Goal: Task Accomplishment & Management: Manage account settings

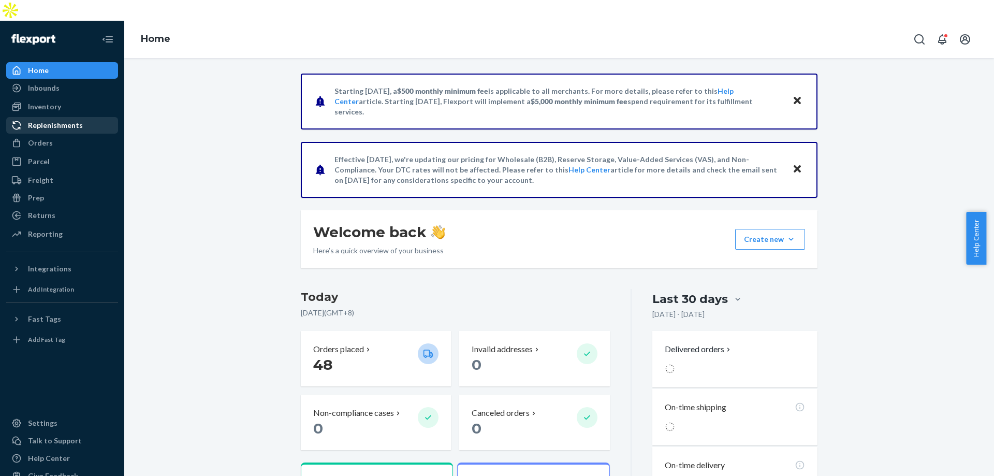
click at [88, 117] on link "Replenishments" at bounding box center [62, 125] width 112 height 17
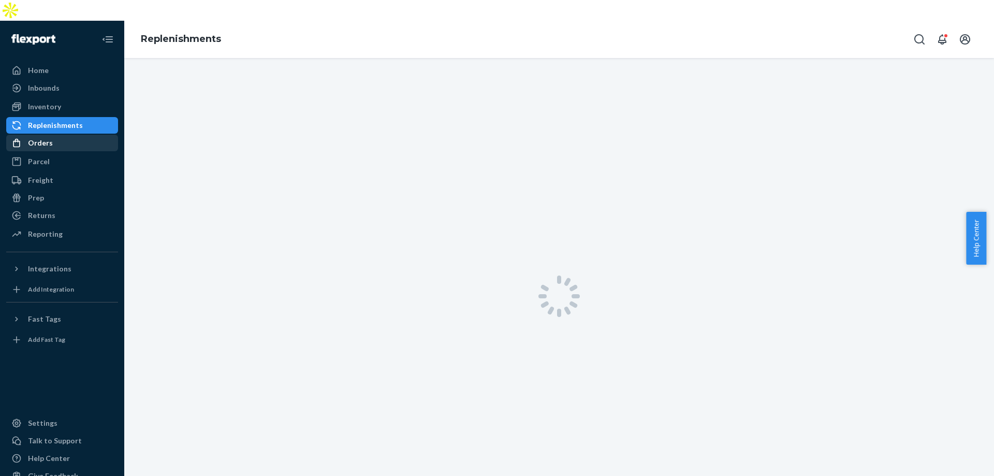
click at [85, 136] on div "Orders" at bounding box center [62, 143] width 110 height 15
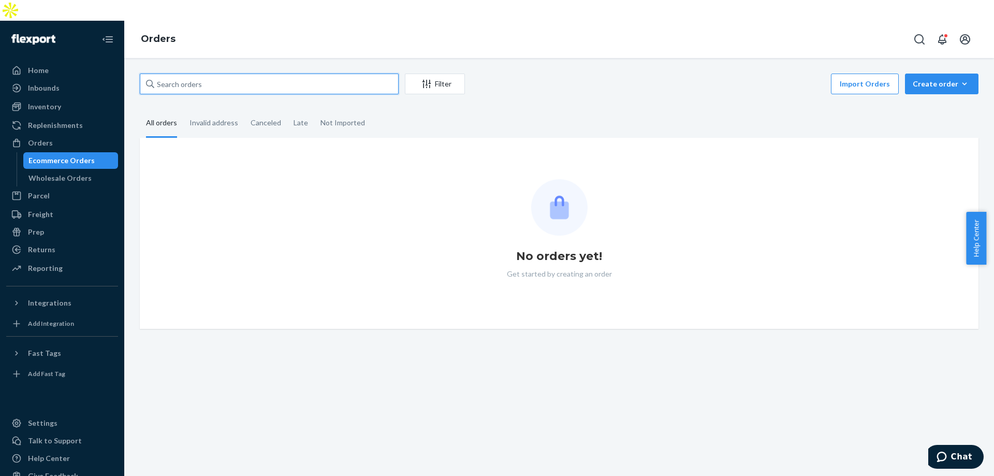
click at [215, 74] on input "text" at bounding box center [269, 84] width 259 height 21
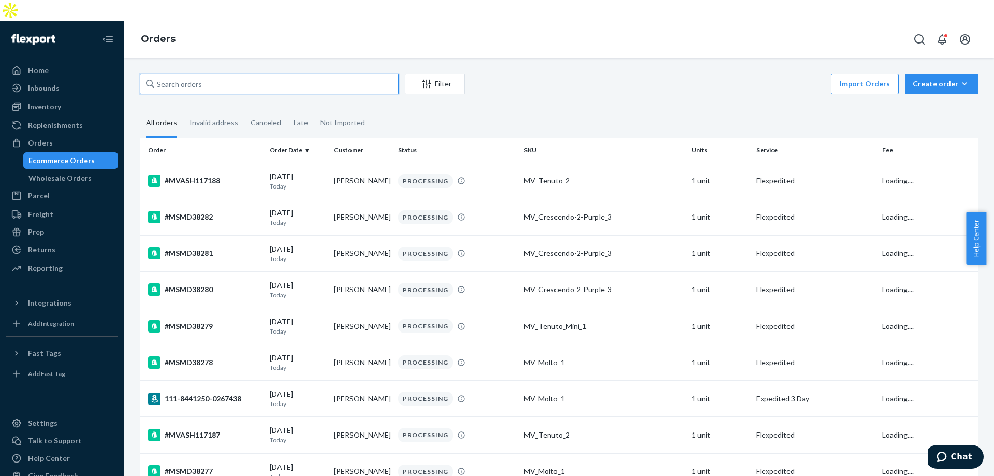
paste input "[PERSON_NAME]"
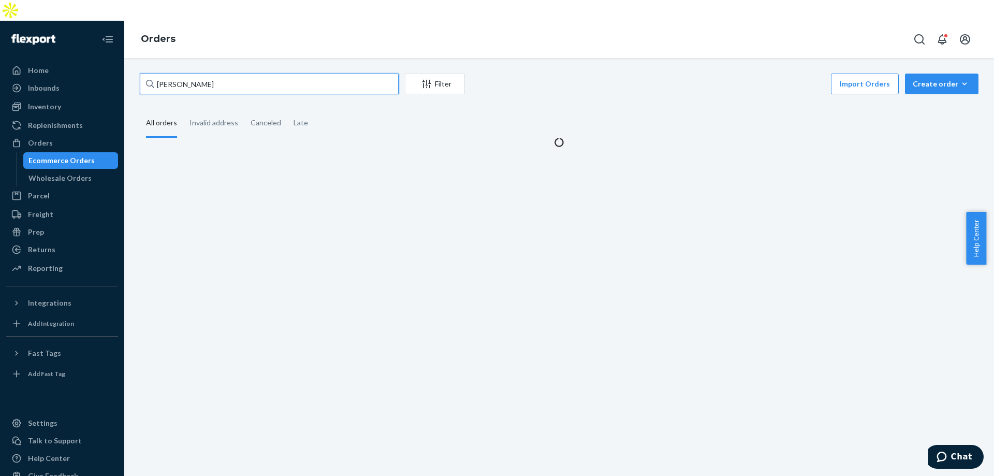
type input "[PERSON_NAME]"
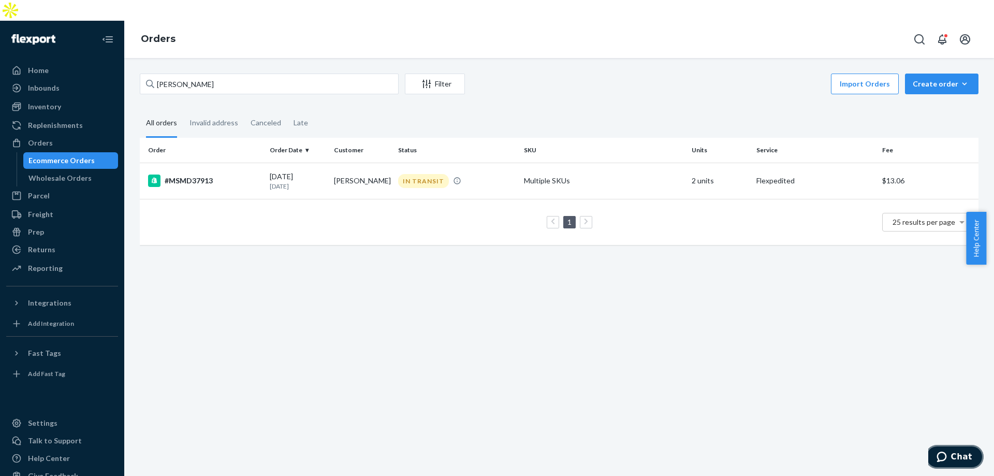
click at [951, 458] on span "Chat" at bounding box center [944, 457] width 15 height 10
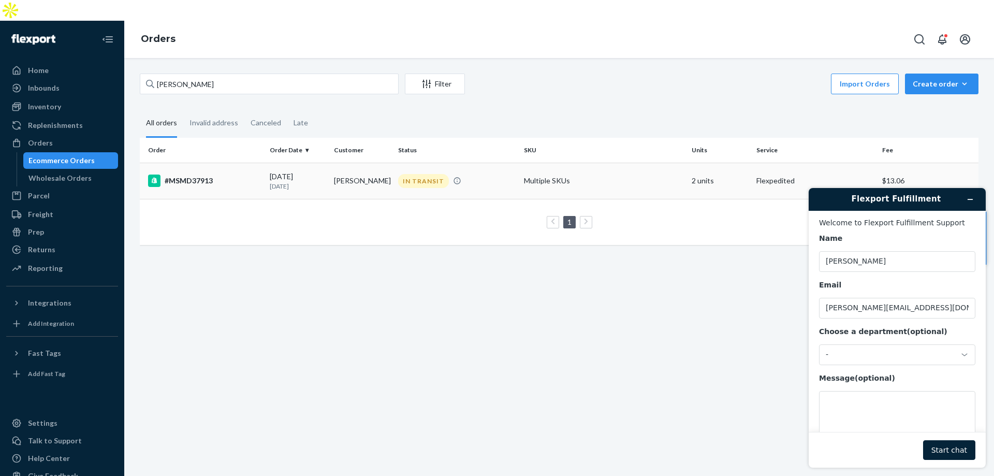
click at [619, 163] on td "Multiple SKUs" at bounding box center [604, 181] width 168 height 36
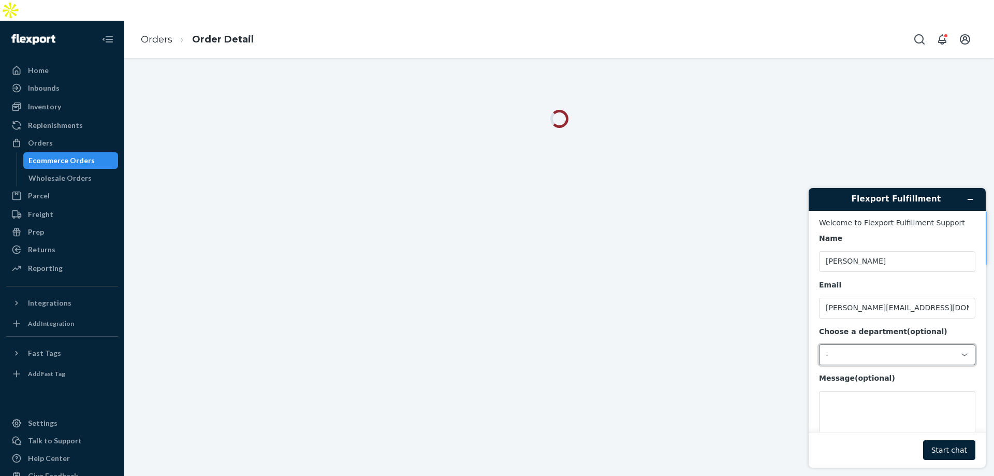
click at [910, 365] on div "-" at bounding box center [897, 354] width 156 height 21
click at [888, 398] on li "Messaging (Chat Team)" at bounding box center [896, 399] width 152 height 19
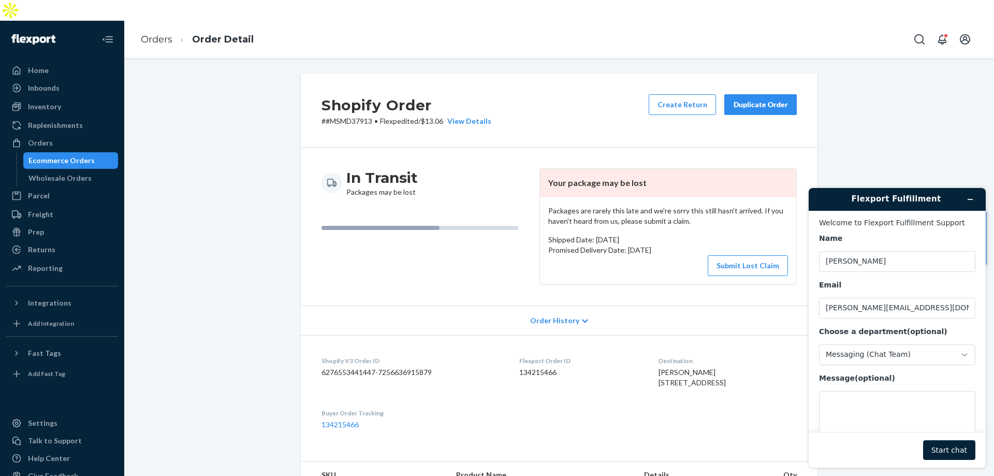
click at [748, 99] on div "Duplicate Order" at bounding box center [760, 104] width 55 height 10
click at [966, 449] on button "Start chat" at bounding box center [949, 450] width 52 height 20
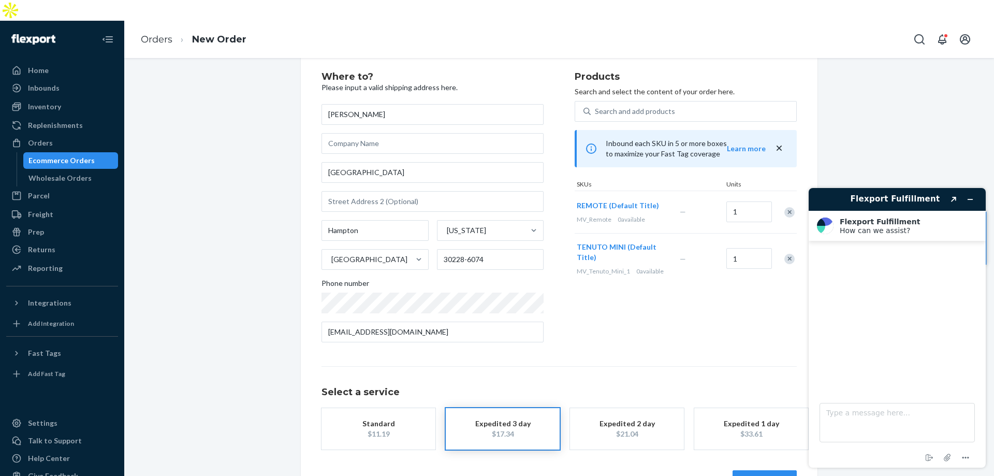
scroll to position [27, 0]
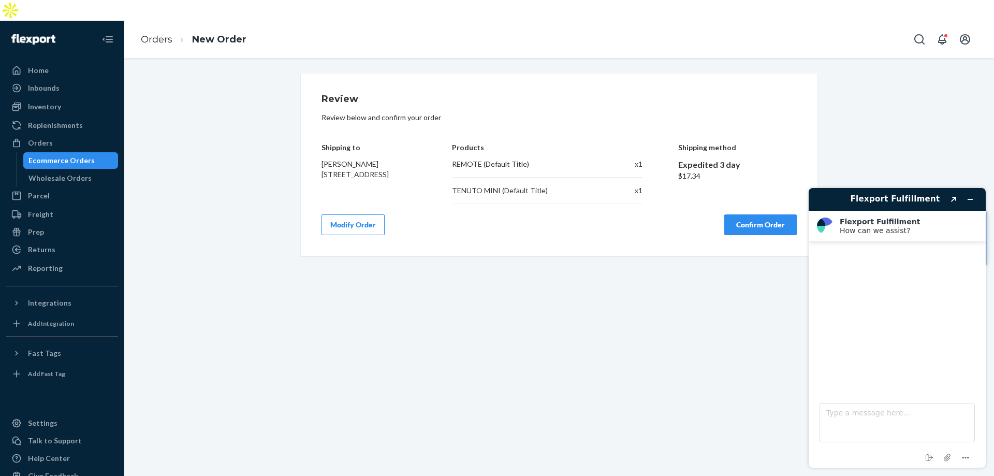
click at [758, 455] on div "Review Review below and confirm your order Shipping to [GEOGRAPHIC_DATA][PERSON…" at bounding box center [559, 277] width 870 height 439
click at [358, 214] on button "Modify Order" at bounding box center [353, 224] width 63 height 21
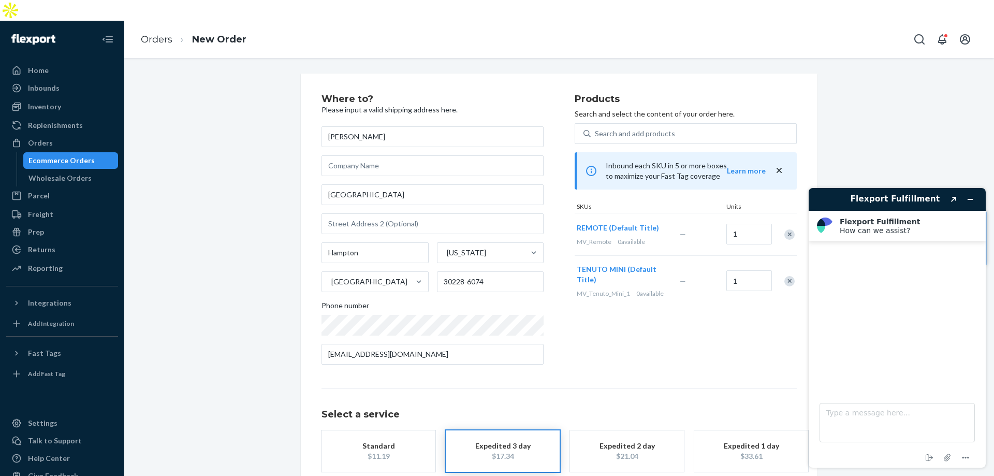
click at [382, 451] on div "$11.19" at bounding box center [378, 456] width 83 height 10
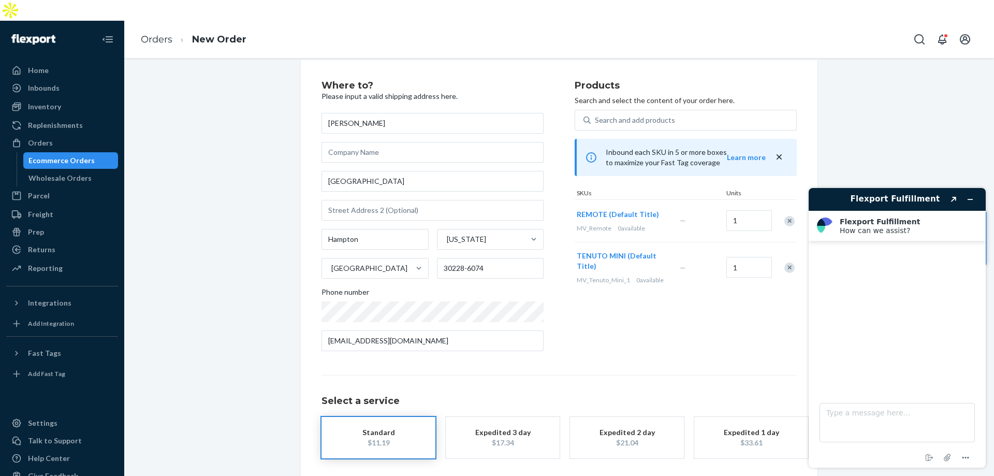
scroll to position [37, 0]
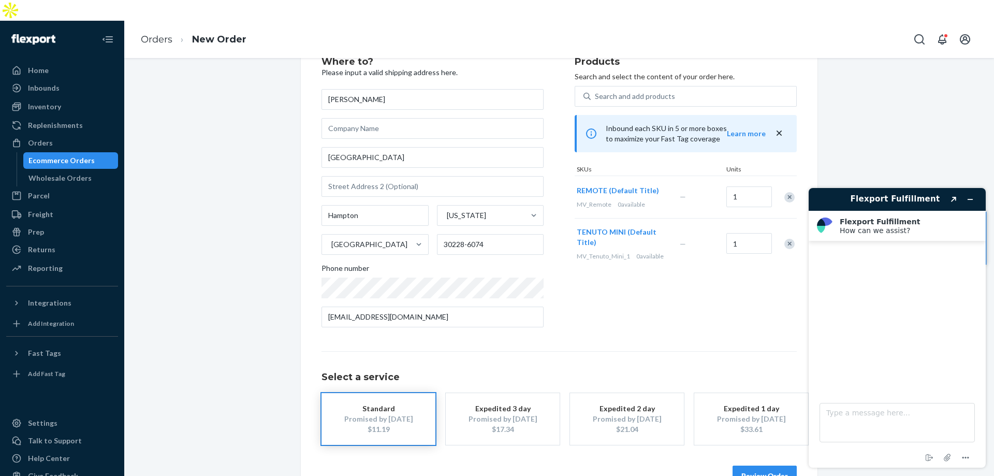
click at [766, 455] on div "Review Order" at bounding box center [559, 470] width 475 height 31
click at [866, 421] on textarea "Type a message here..." at bounding box center [897, 422] width 155 height 39
type textarea "hi"
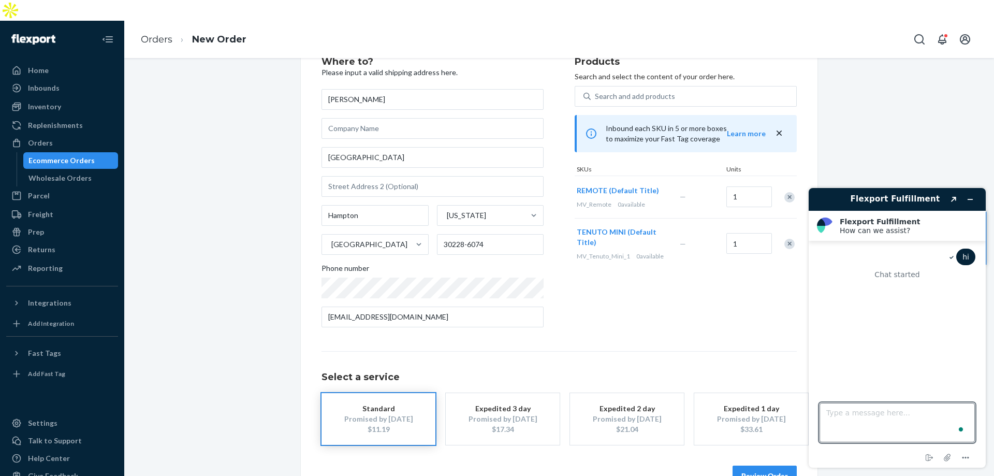
click at [787, 466] on button "Review Order" at bounding box center [765, 476] width 64 height 21
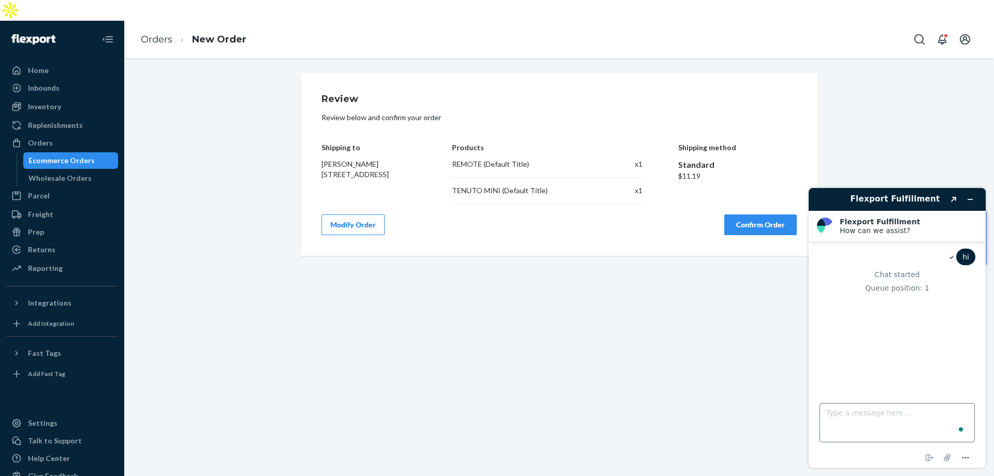
scroll to position [0, 0]
click at [878, 440] on textarea "Type a message here..." at bounding box center [897, 422] width 155 height 39
type textarea "pls ship this order using usps"
click at [754, 214] on button "Confirm Order" at bounding box center [761, 224] width 73 height 21
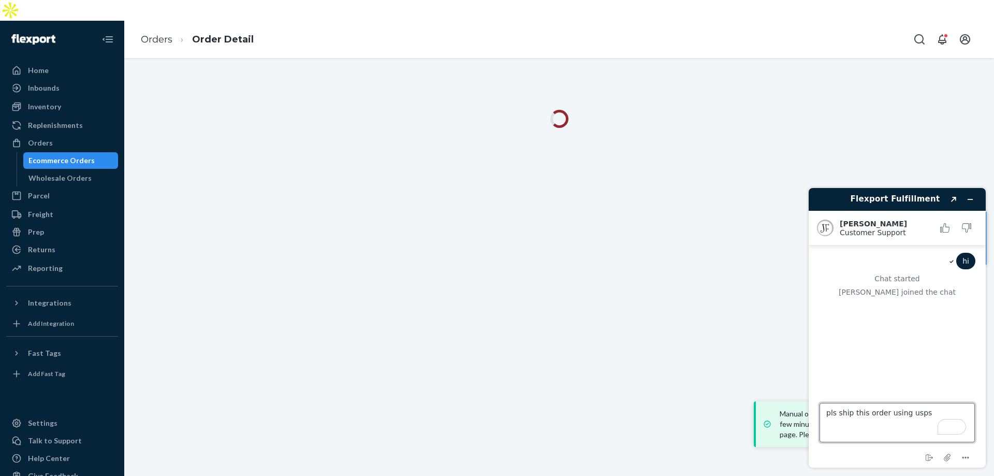
click at [948, 412] on textarea "pls ship this order using usps" at bounding box center [897, 422] width 155 height 39
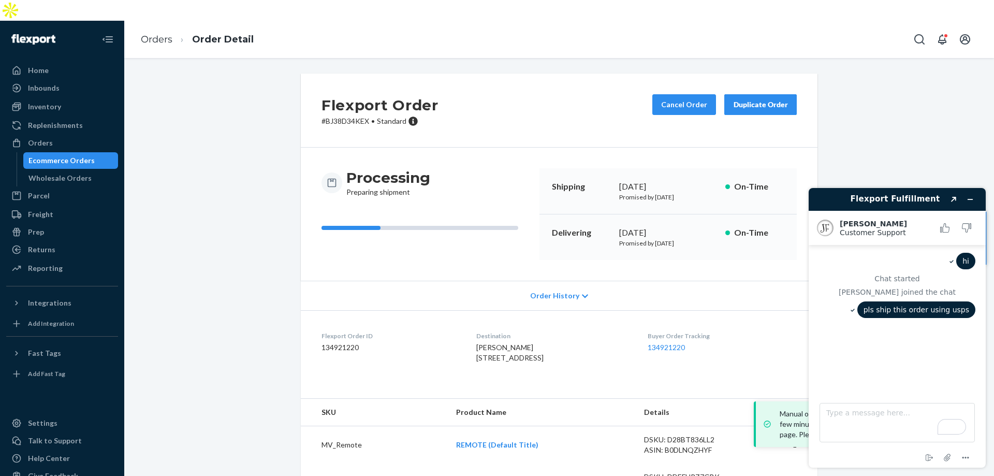
click at [340, 116] on p "# BJ38D34KEX • Standard" at bounding box center [380, 121] width 117 height 10
copy p "BJ38D34KEX"
click at [858, 417] on textarea "Type a message here..." at bounding box center [897, 422] width 155 height 39
paste textarea "BJ38D34KEX"
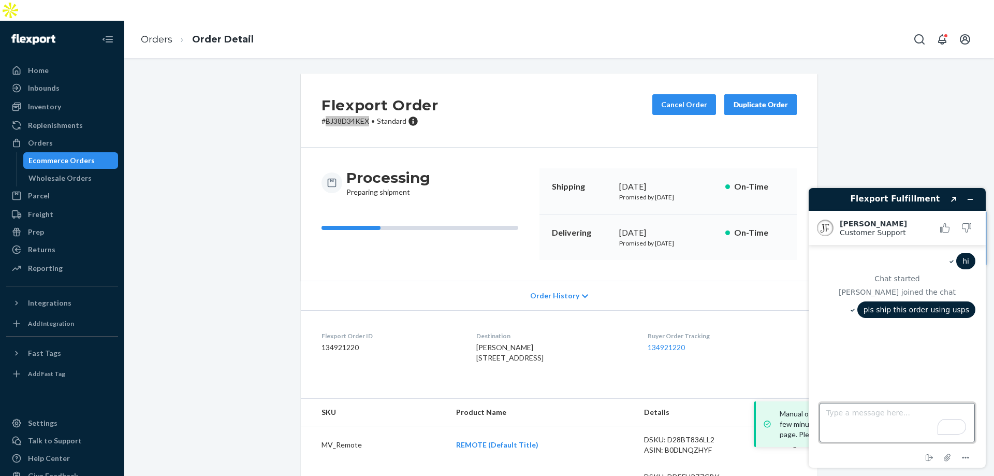
type textarea "BJ38D34KEX"
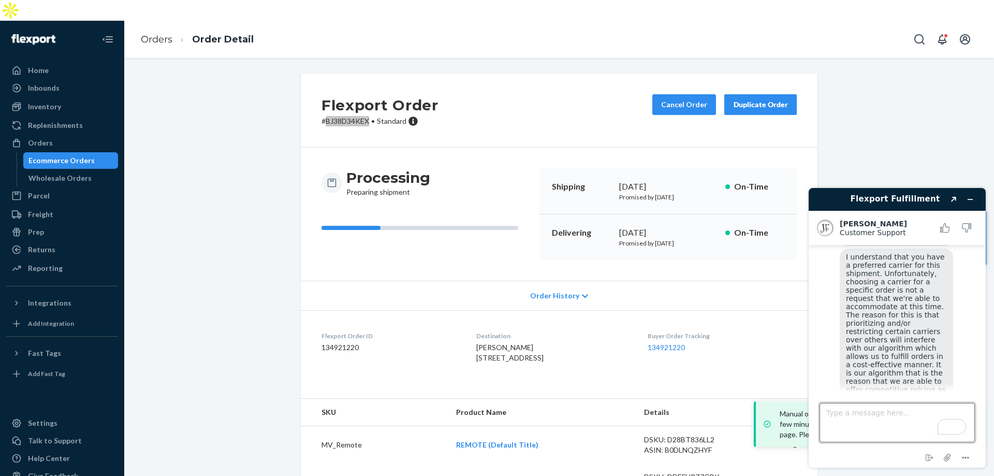
scroll to position [127, 0]
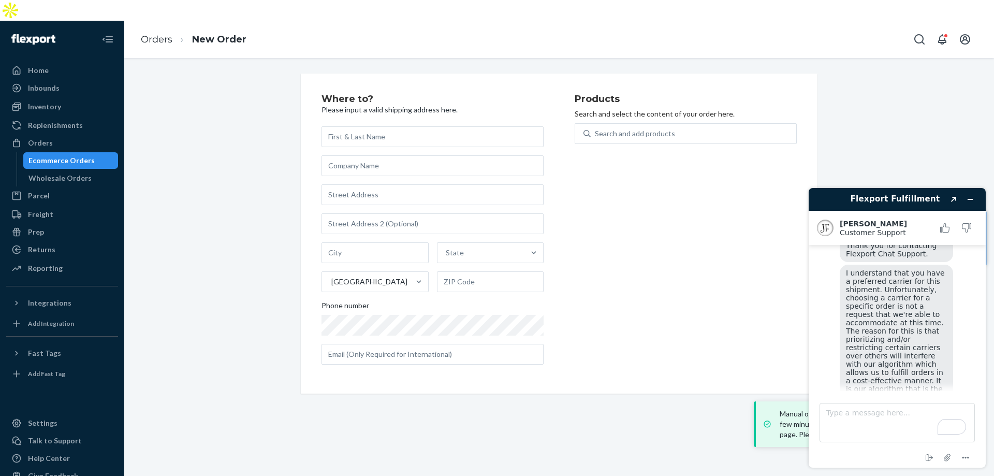
scroll to position [179, 0]
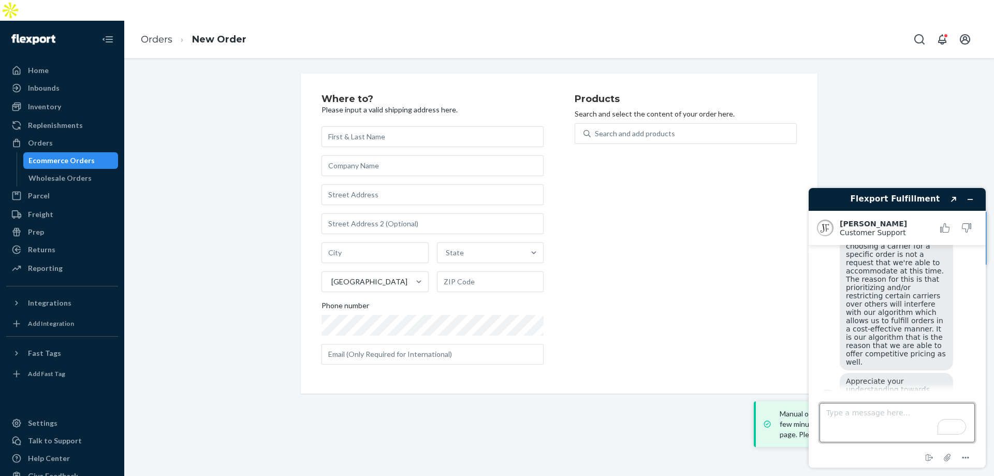
click at [874, 424] on textarea "Type a message here..." at bounding box center [897, 422] width 155 height 39
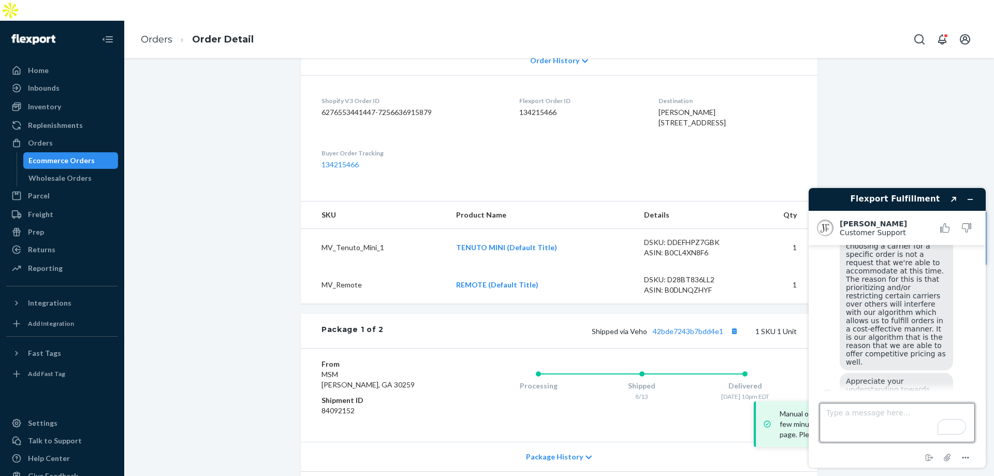
scroll to position [311, 0]
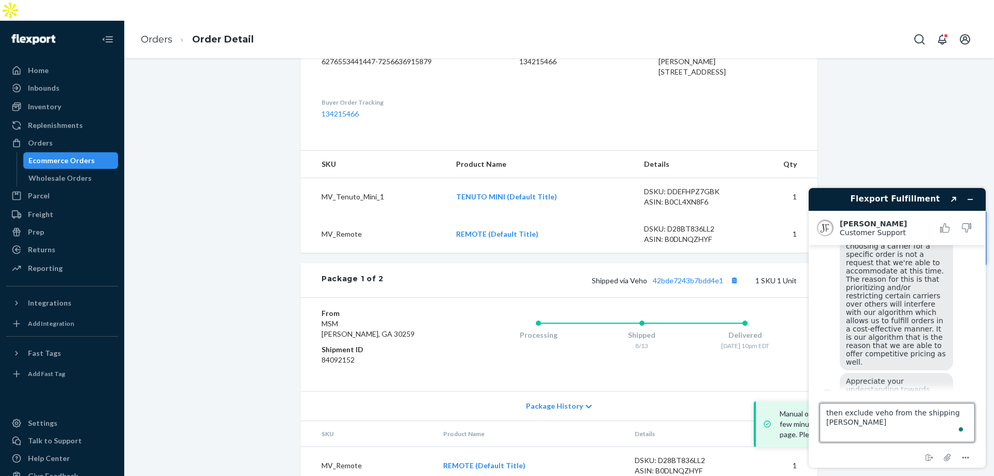
type textarea "then exclude veho from the shipping courier"
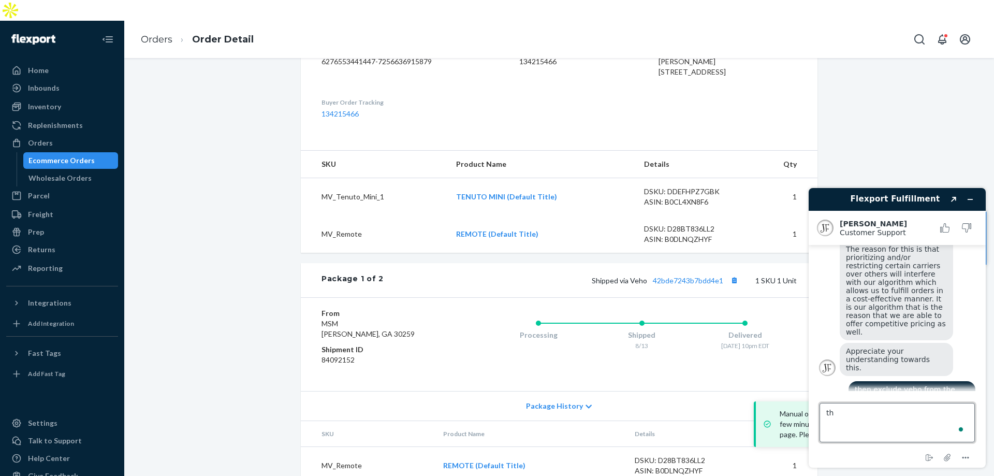
type textarea "t"
type textarea "for this order"
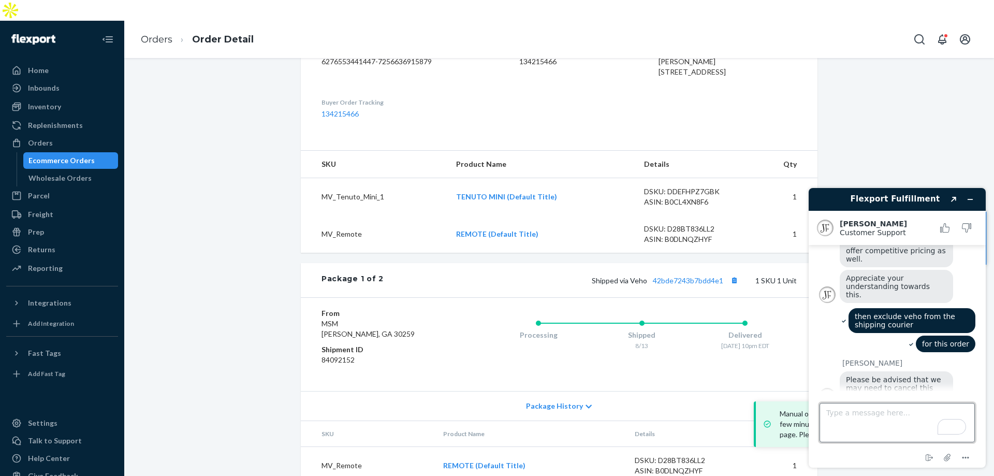
scroll to position [285, 0]
type textarea "o"
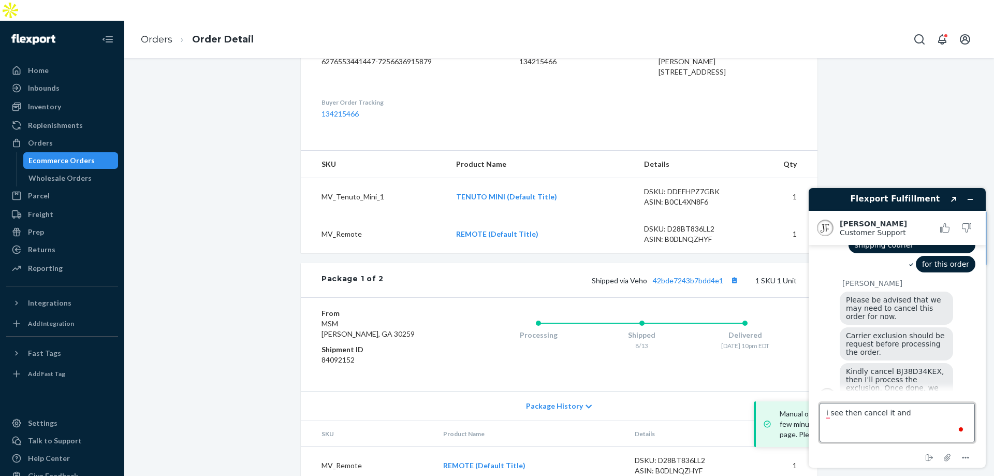
scroll to position [362, 0]
click at [920, 367] on span "Kindly cancel BJ38D34KEX, then I'll process the exclusion. Once done, we can re…" at bounding box center [896, 383] width 100 height 33
copy span "BJ38D34KEX"
click at [52, 155] on div "Ecommerce Orders" at bounding box center [61, 160] width 66 height 10
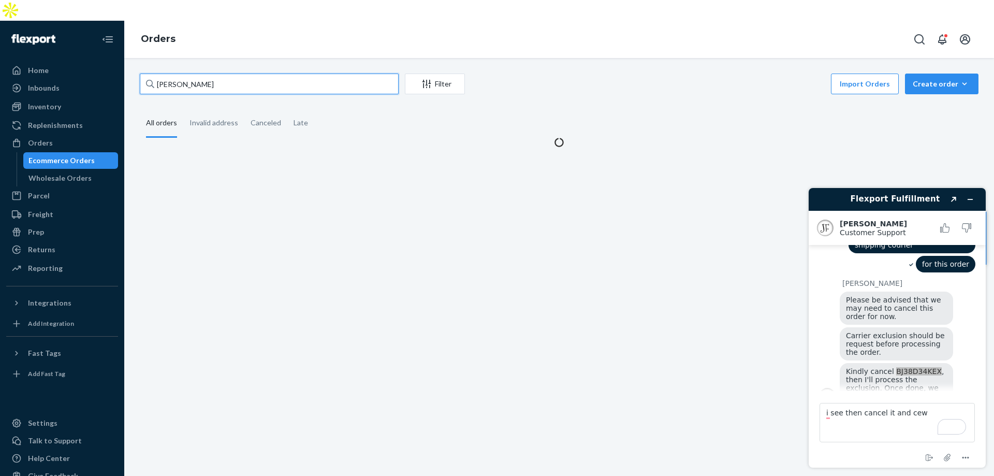
click at [234, 74] on input "[PERSON_NAME]" at bounding box center [269, 84] width 259 height 21
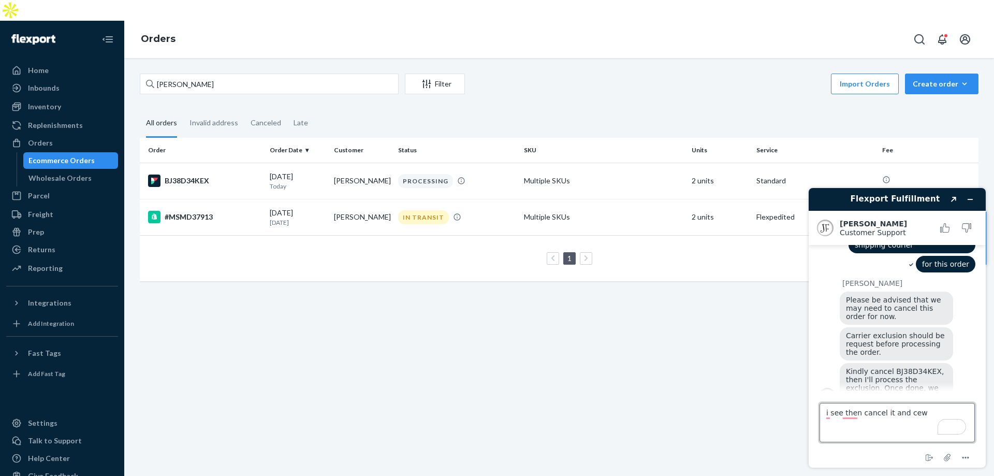
drag, startPoint x: 922, startPoint y: 415, endPoint x: 730, endPoint y: 380, distance: 195.2
click html "Flexport Fulfillment Created with Sketch. [PERSON_NAME] Customer Support Custom…"
click at [515, 163] on td "PROCESSING" at bounding box center [457, 181] width 126 height 36
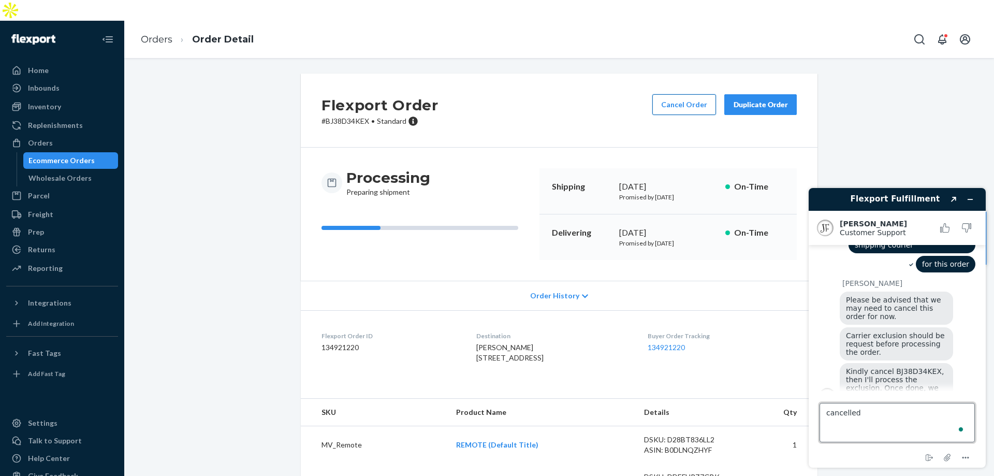
type textarea "cancelled"
click at [690, 94] on button "Cancel Order" at bounding box center [685, 104] width 64 height 21
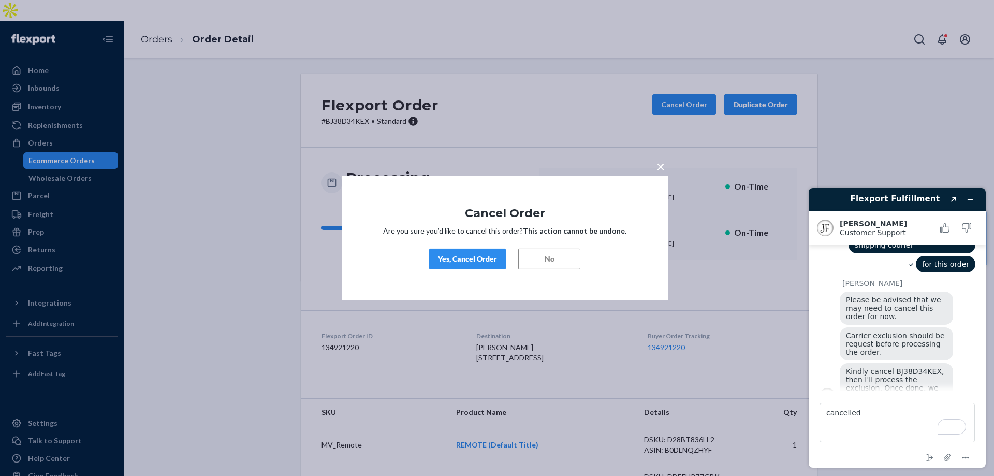
click at [481, 255] on div "Yes, Cancel Order" at bounding box center [467, 259] width 59 height 10
click at [889, 419] on textarea "cancelled" at bounding box center [897, 422] width 155 height 39
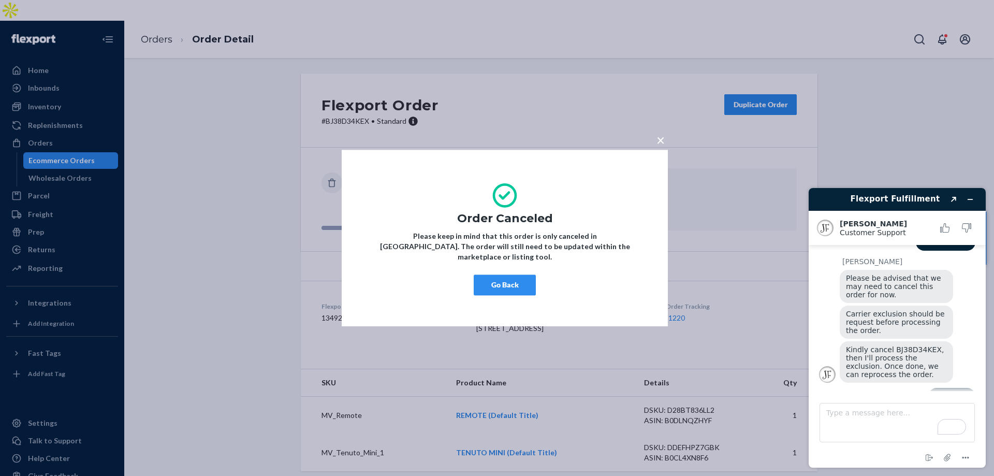
click at [665, 143] on button "×" at bounding box center [661, 138] width 15 height 18
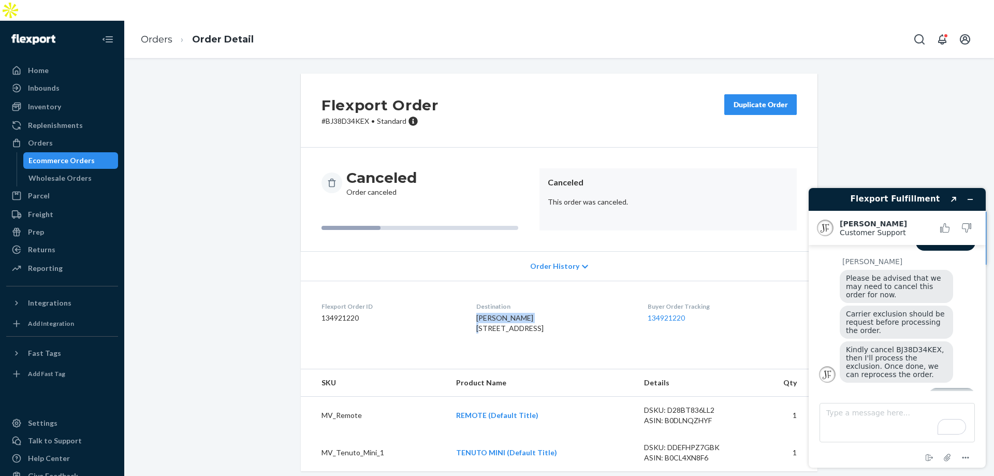
scroll to position [386, 0]
drag, startPoint x: 543, startPoint y: 291, endPoint x: 483, endPoint y: 293, distance: 60.6
click at [464, 291] on dl "Flexport Order ID 134921220 Destination [GEOGRAPHIC_DATA][PERSON_NAME] [STREET_…" at bounding box center [559, 320] width 517 height 78
copy span "[PERSON_NAME]"
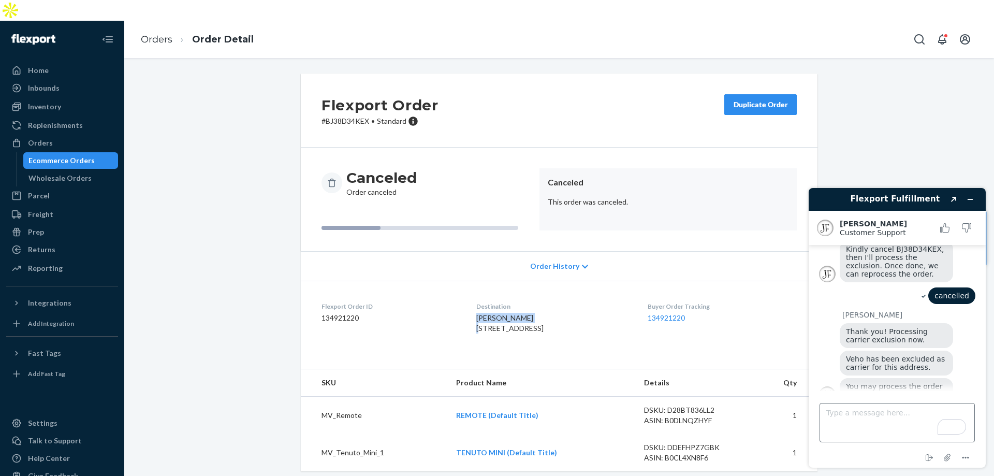
scroll to position [512, 0]
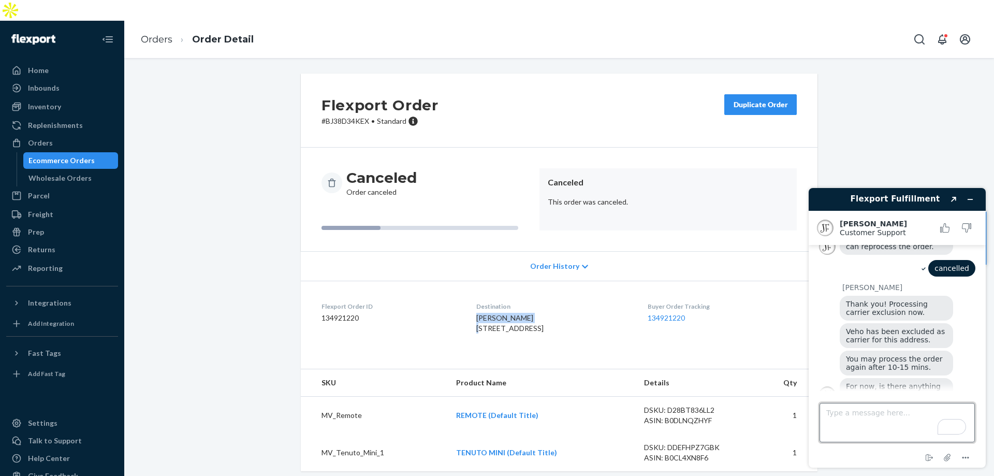
click at [847, 433] on textarea "Type a message here..." at bounding box center [897, 422] width 155 height 39
type textarea "i"
type textarea "ok"
